Goal: Obtain resource: Download file/media

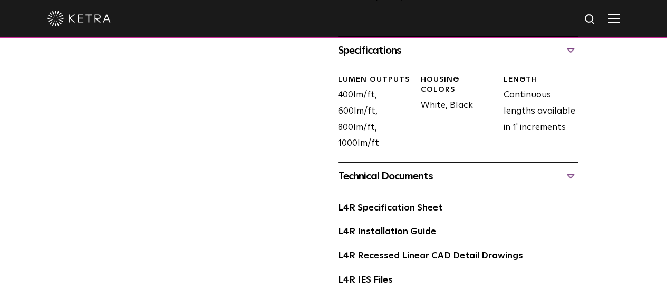
click at [619, 14] on img at bounding box center [614, 18] width 12 height 10
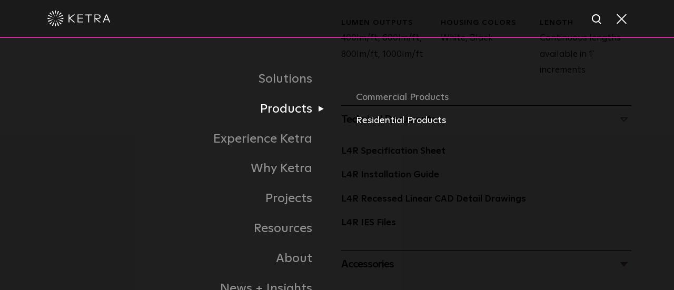
click at [381, 120] on link "Residential Products" at bounding box center [495, 120] width 279 height 15
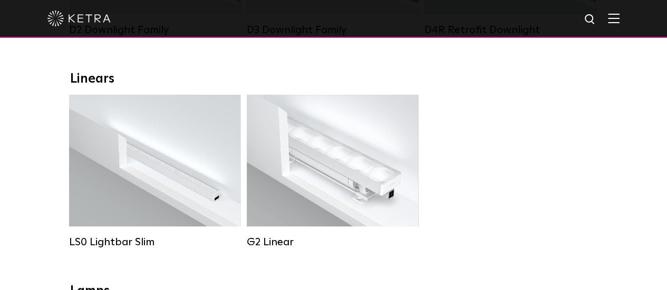
scroll to position [422, 0]
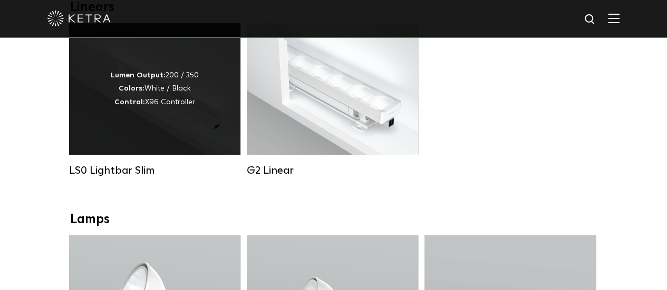
click at [154, 109] on div "Lumen Output: 200 / 350 Colors: White / Black Control: X96 Controller" at bounding box center [155, 89] width 88 height 40
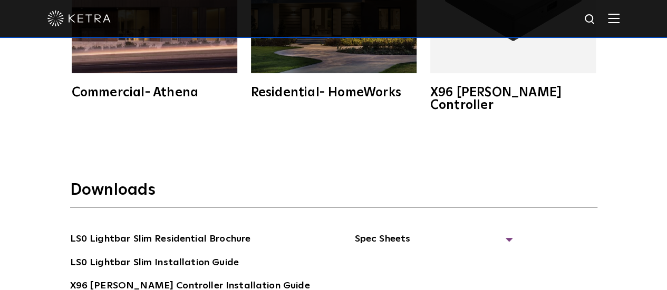
scroll to position [1739, 0]
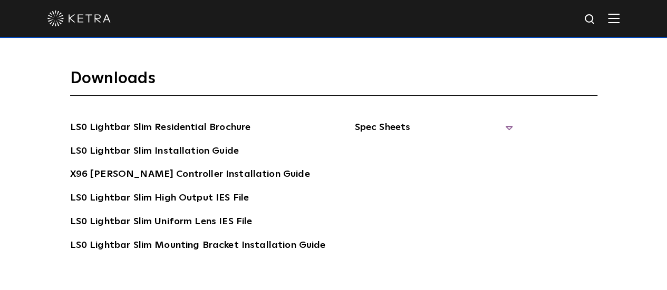
click at [409, 120] on span "Spec Sheets" at bounding box center [433, 131] width 158 height 23
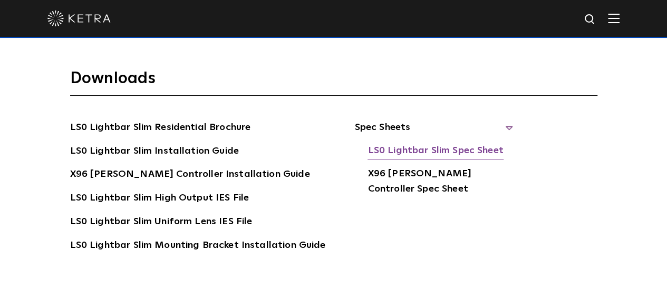
click at [399, 143] on link "LS0 Lightbar Slim Spec Sheet" at bounding box center [434, 151] width 135 height 17
